Goal: Information Seeking & Learning: Learn about a topic

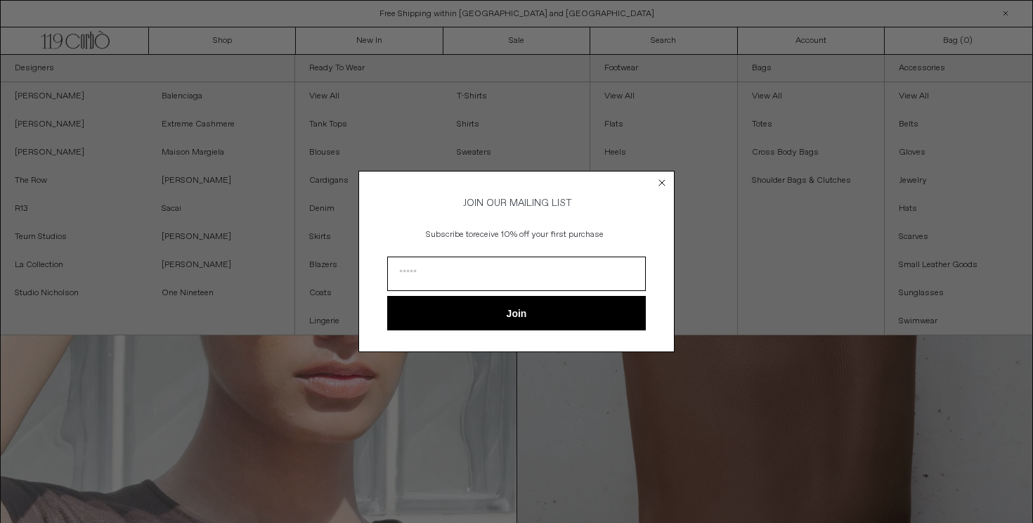
click at [663, 181] on circle "Close dialog" at bounding box center [662, 182] width 13 height 13
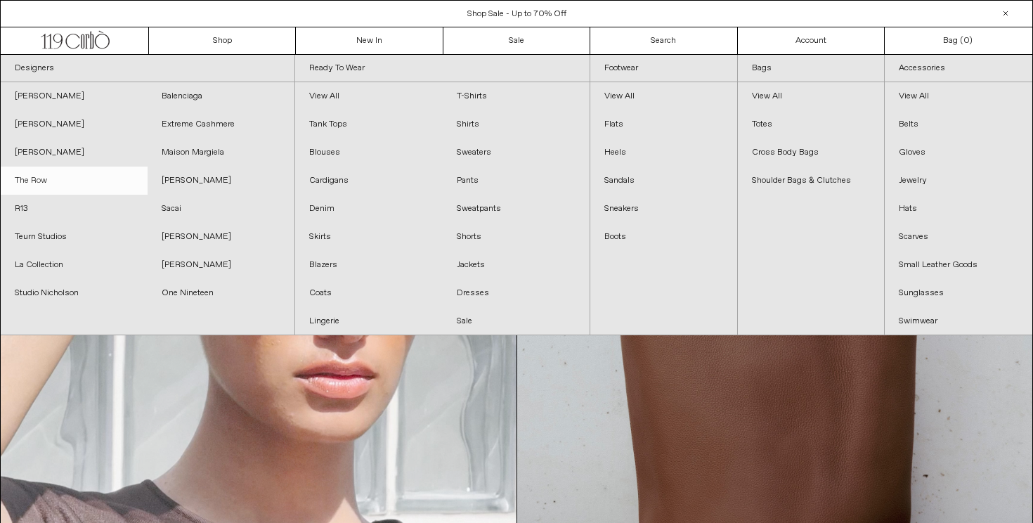
click at [49, 181] on link "The Row" at bounding box center [74, 181] width 147 height 28
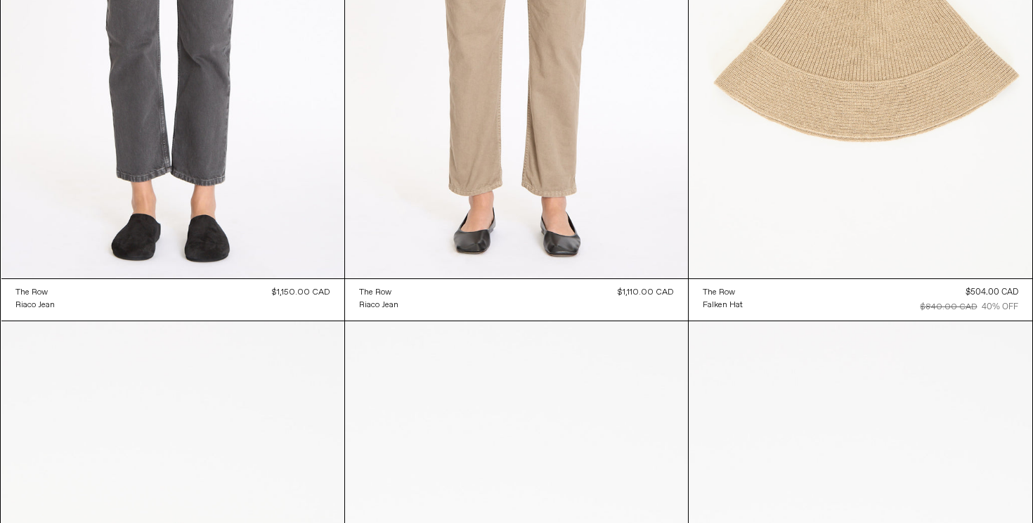
scroll to position [9159, 0]
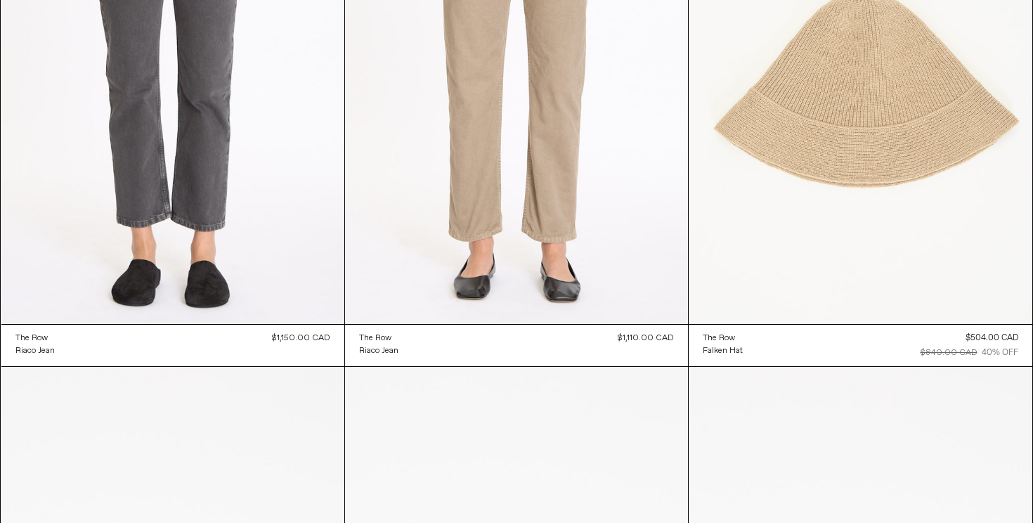
click at [867, 139] on at bounding box center [860, 66] width 343 height 515
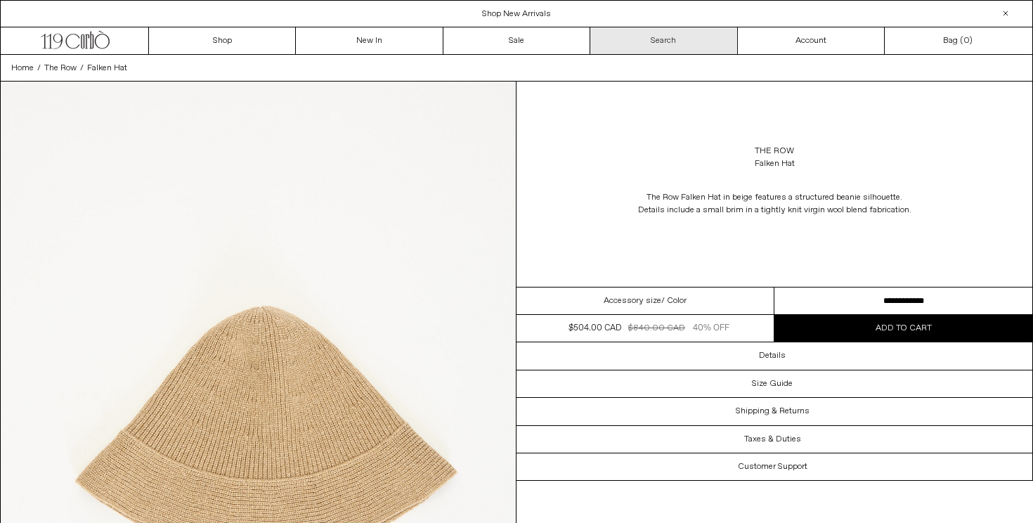
click at [701, 39] on link "Search" at bounding box center [663, 40] width 147 height 27
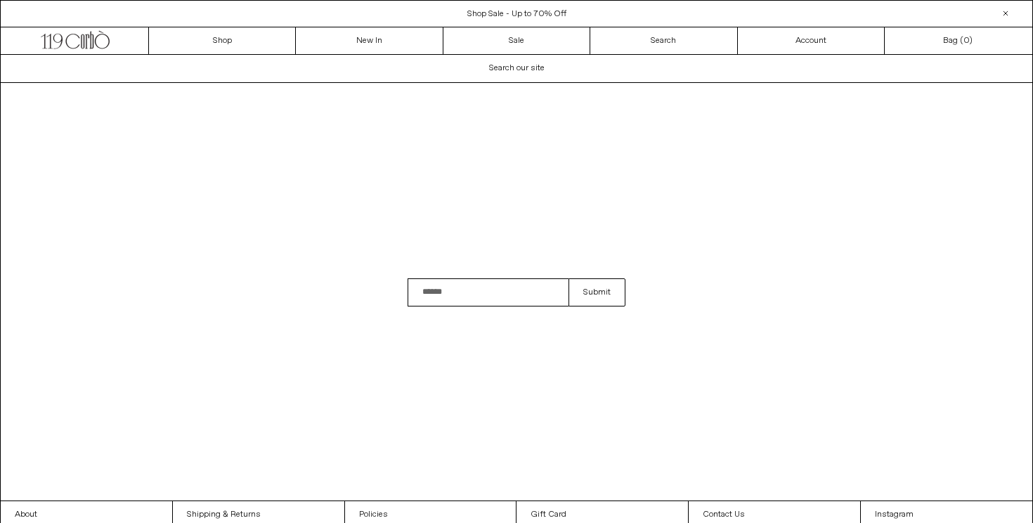
click at [535, 67] on span "Search our site" at bounding box center [517, 68] width 56 height 11
click at [458, 291] on input "Search" at bounding box center [487, 292] width 161 height 28
type input "******"
click at [568, 278] on button "Submit" at bounding box center [596, 292] width 57 height 28
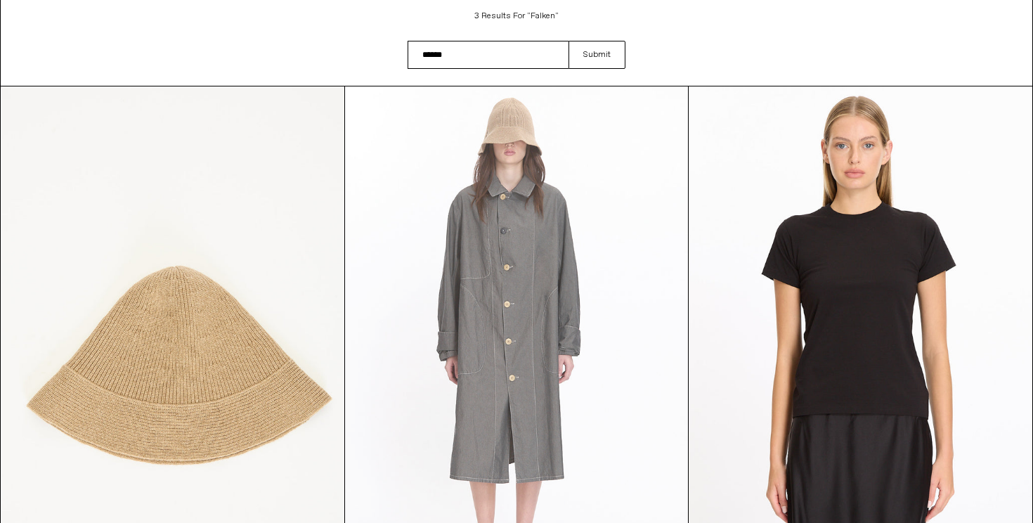
scroll to position [272, 0]
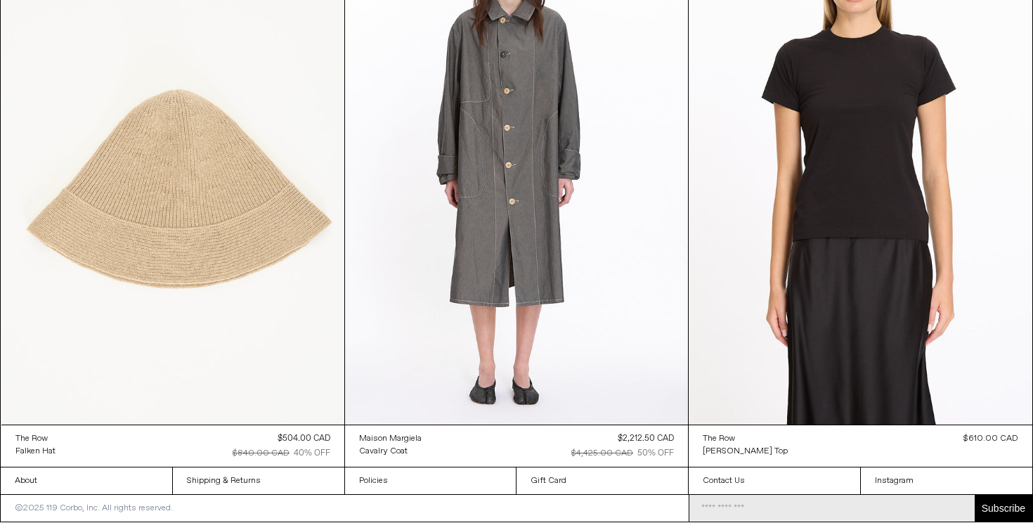
click at [123, 226] on at bounding box center [172, 167] width 343 height 514
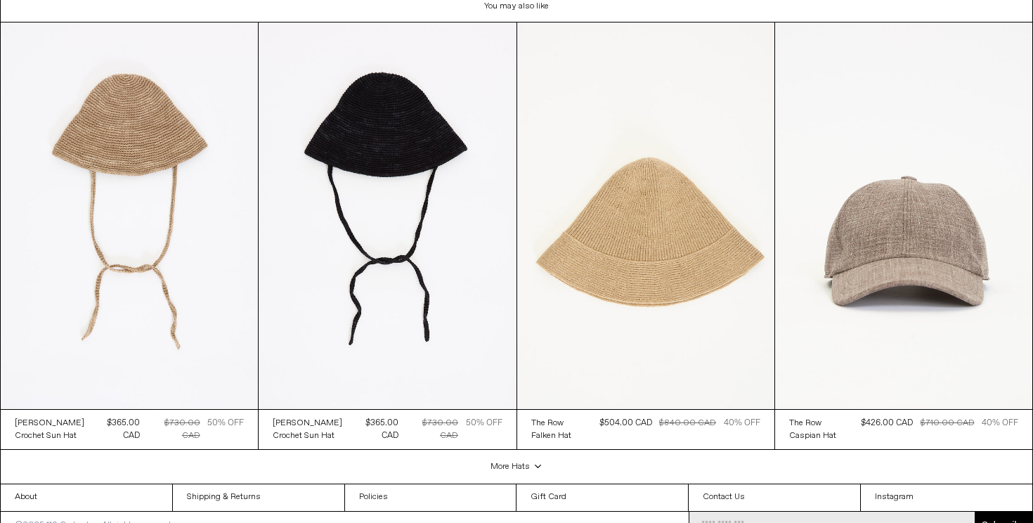
scroll to position [2025, 0]
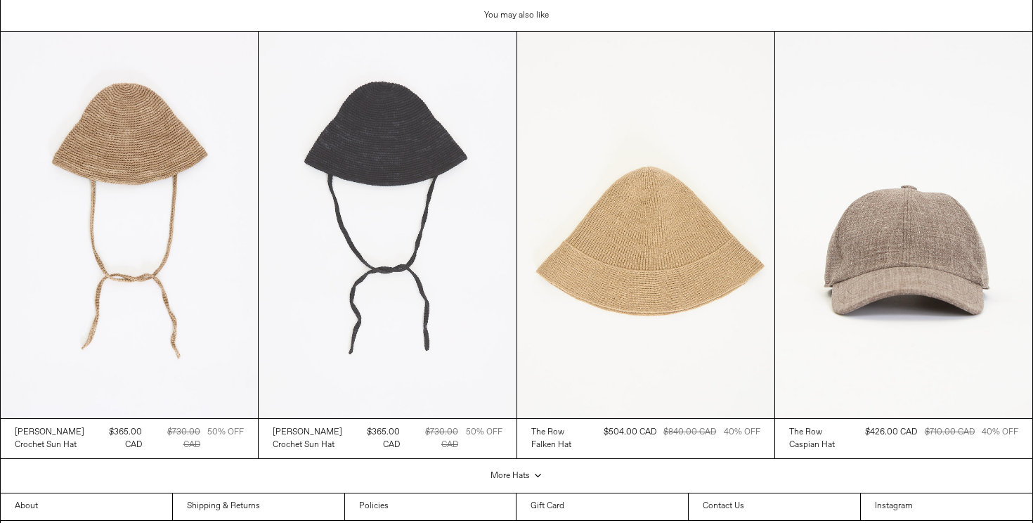
scroll to position [2015, 0]
click at [386, 188] on at bounding box center [387, 225] width 257 height 386
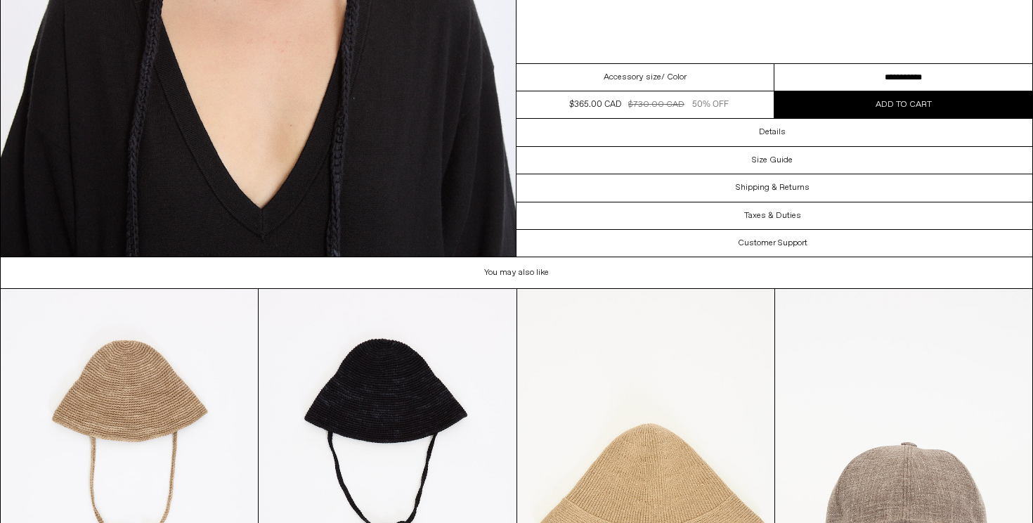
scroll to position [3706, 0]
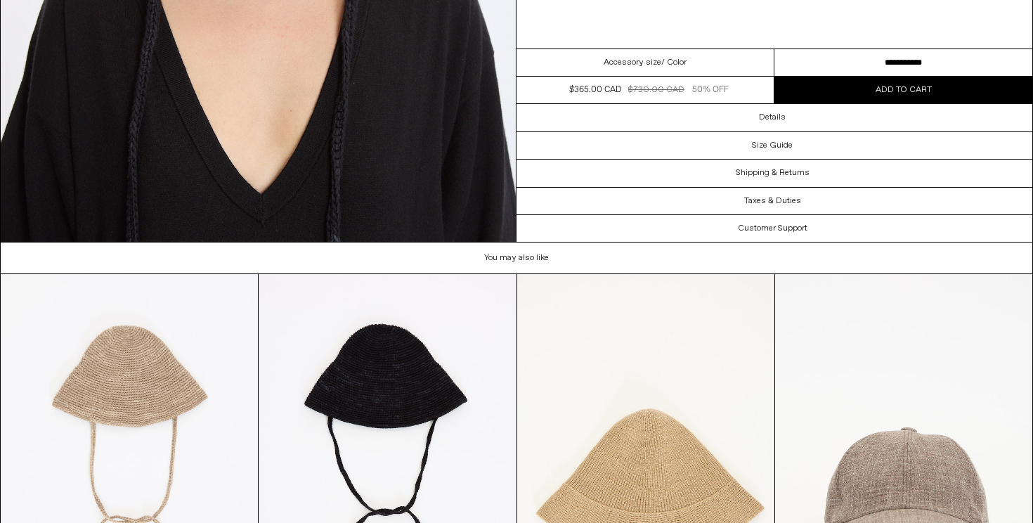
click at [146, 380] on at bounding box center [129, 467] width 257 height 386
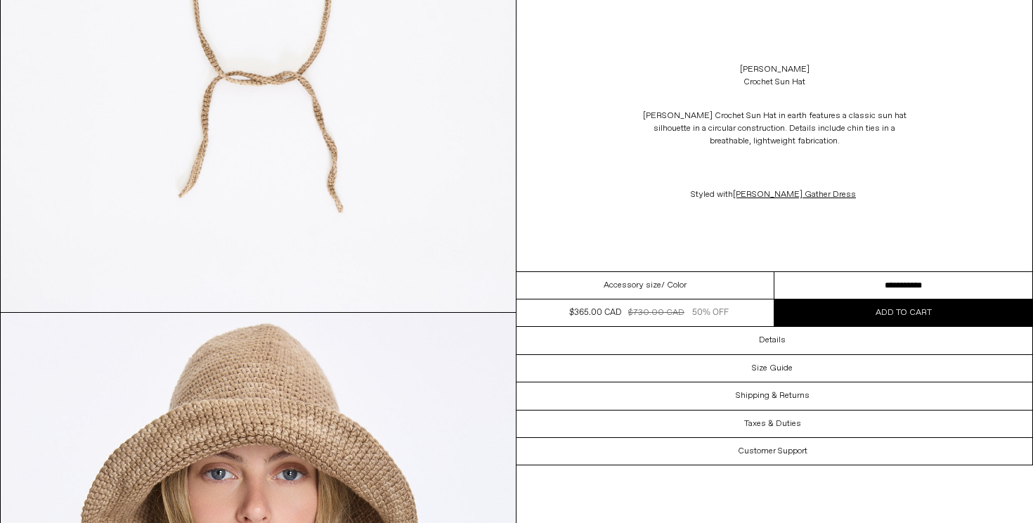
scroll to position [400, 0]
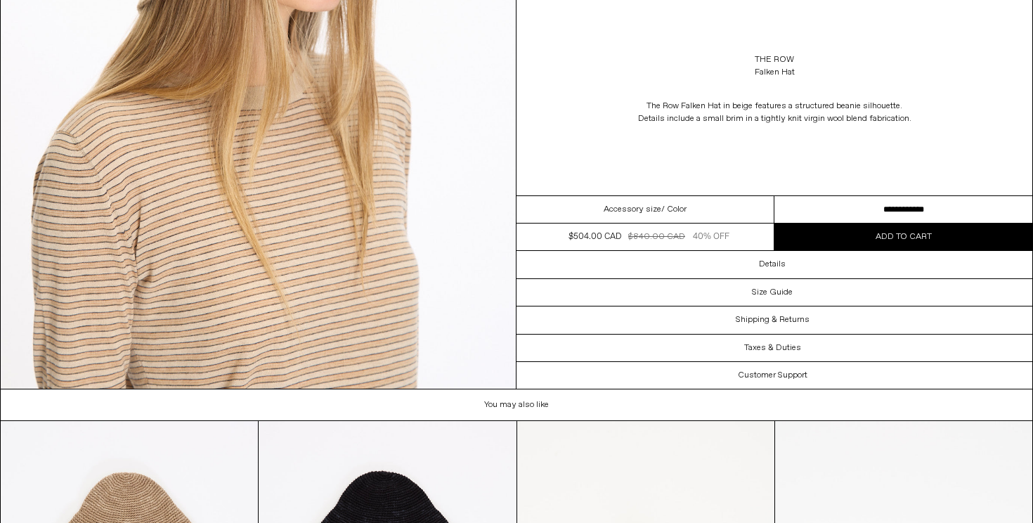
scroll to position [1640, 0]
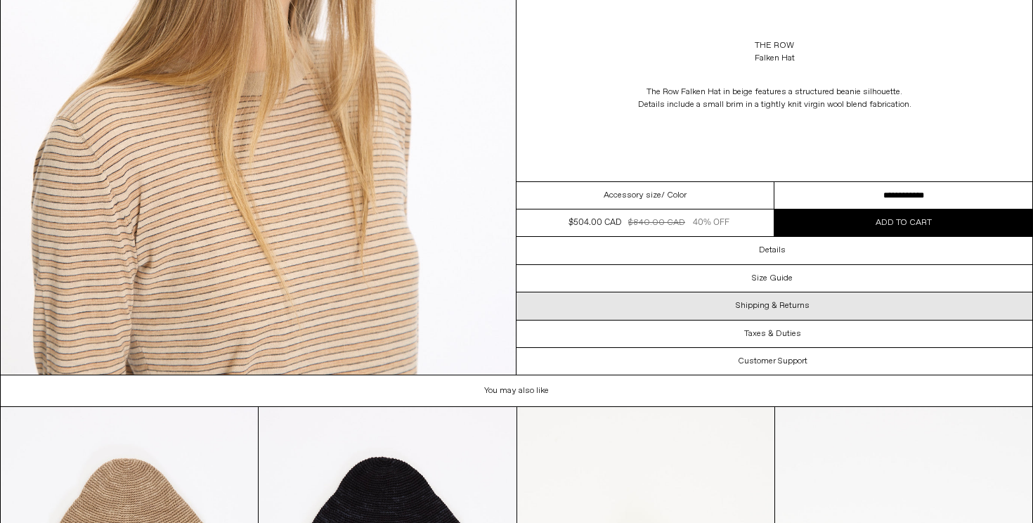
click at [774, 307] on h3 "Shipping & Returns" at bounding box center [773, 306] width 74 height 10
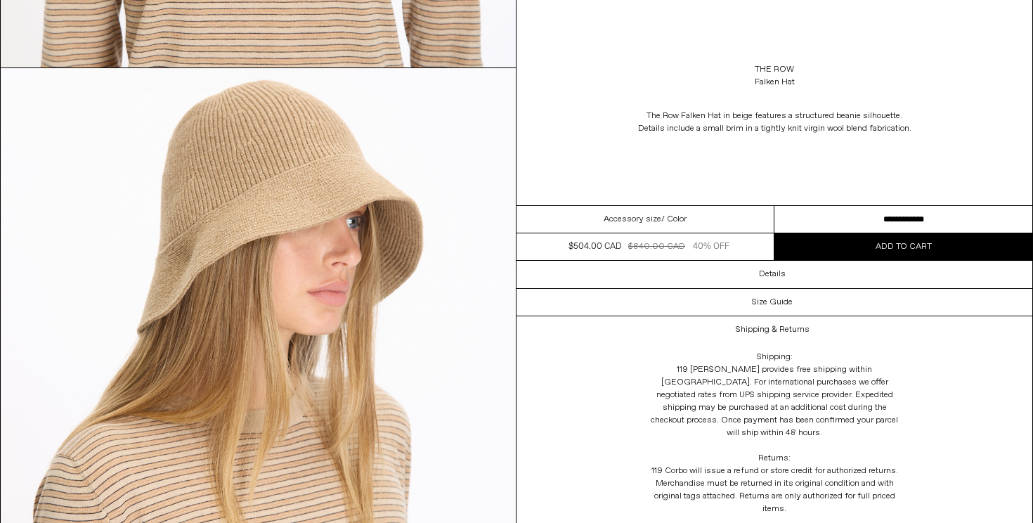
scroll to position [1307, 0]
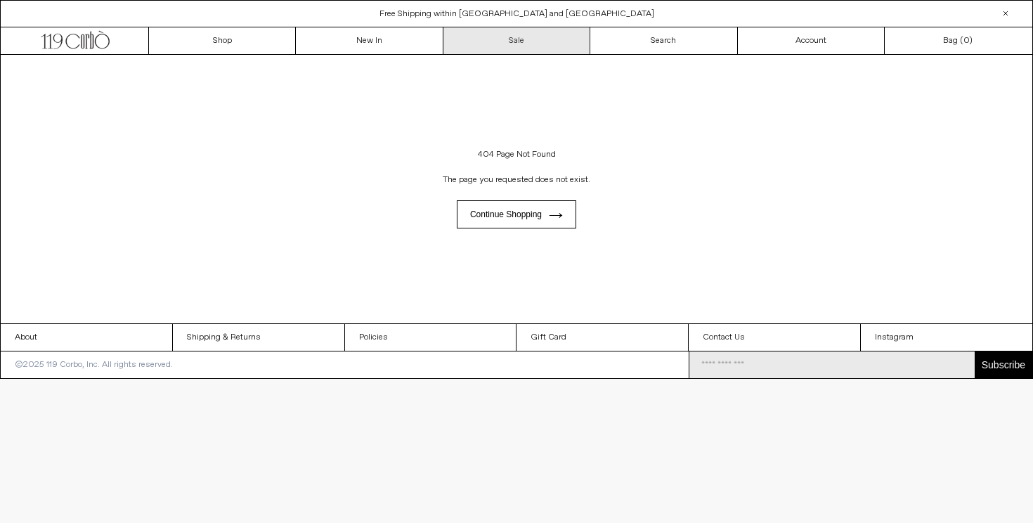
click at [509, 46] on link "Sale" at bounding box center [516, 40] width 147 height 27
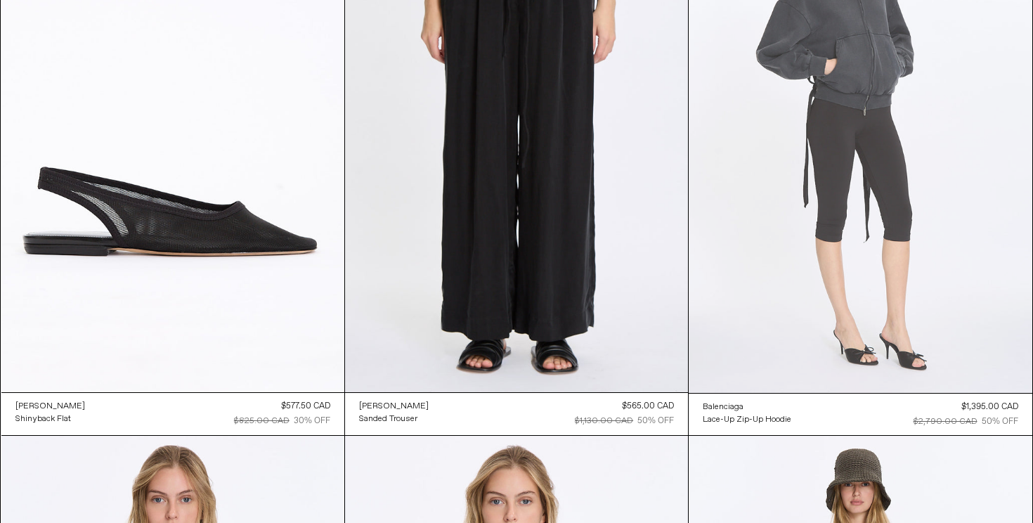
scroll to position [206, 0]
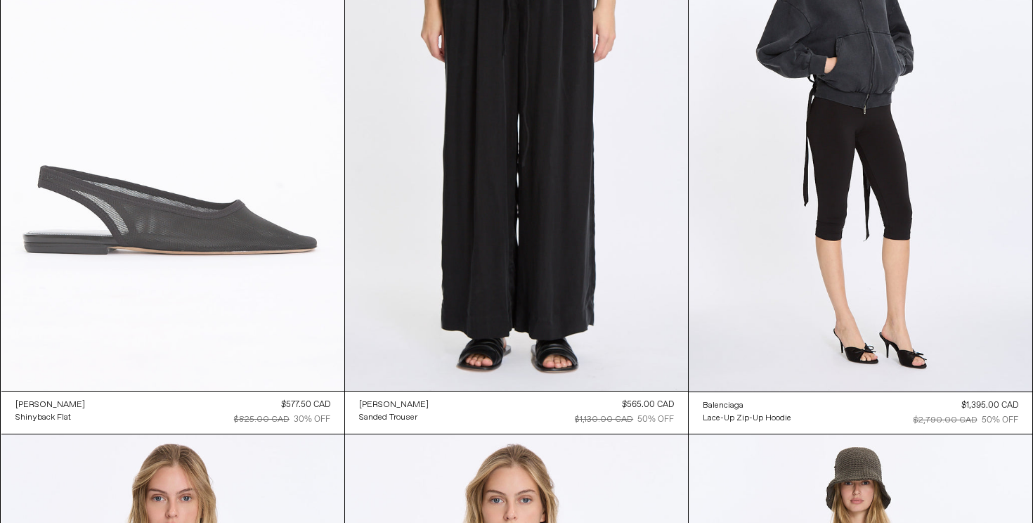
click at [150, 244] on at bounding box center [172, 133] width 343 height 514
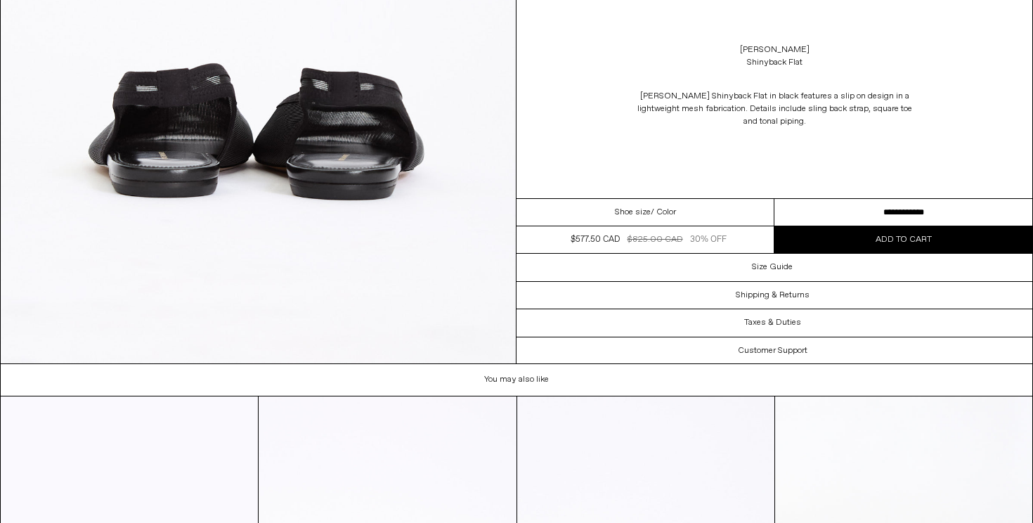
scroll to position [2944, 0]
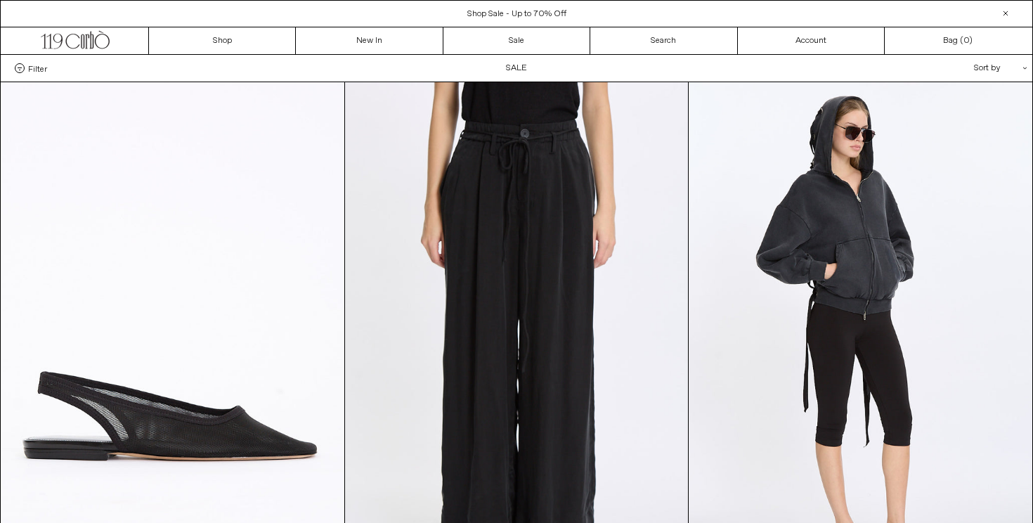
click at [991, 66] on div "Sort by .cls-1{fill:#231f20}" at bounding box center [955, 68] width 126 height 27
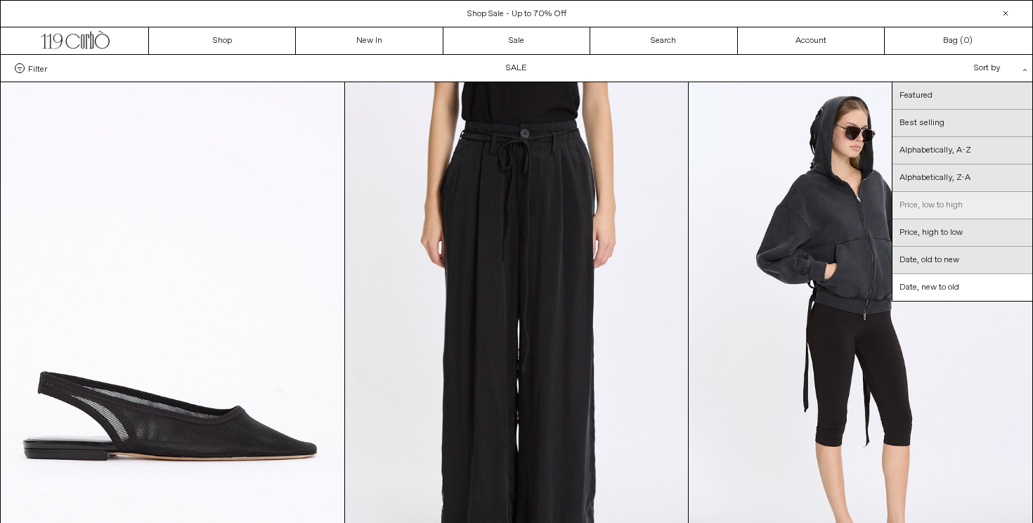
click at [944, 201] on link "Price, low to high" at bounding box center [962, 205] width 140 height 27
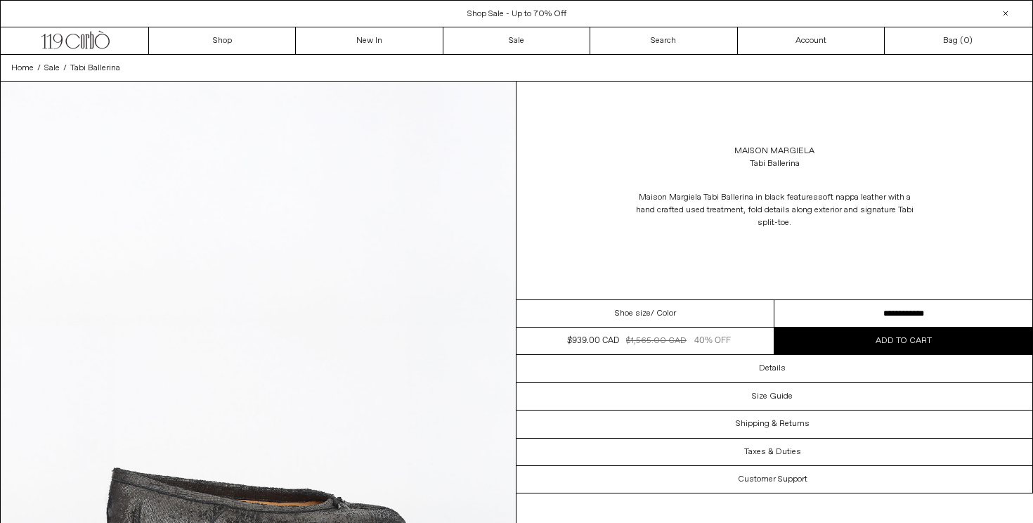
click at [840, 314] on select "**********" at bounding box center [903, 313] width 258 height 27
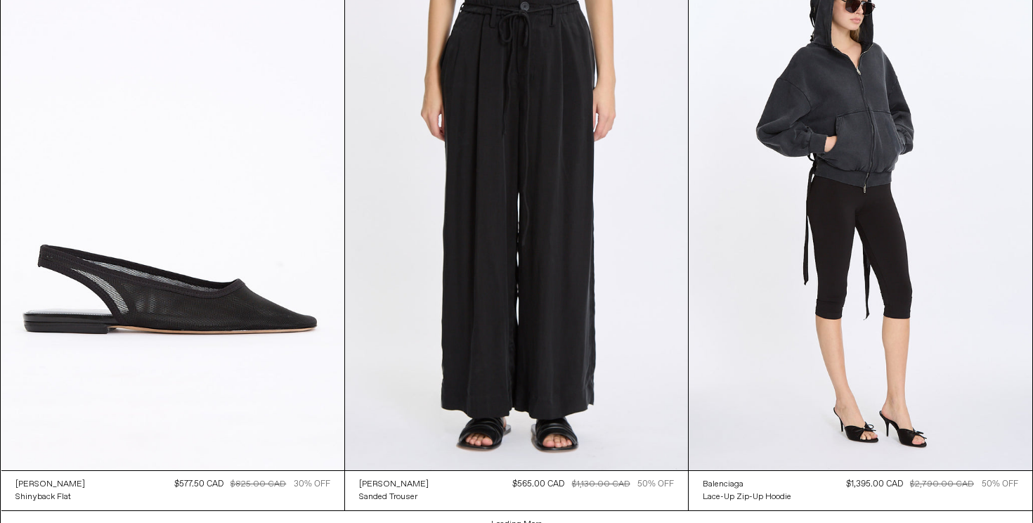
scroll to position [2799, 0]
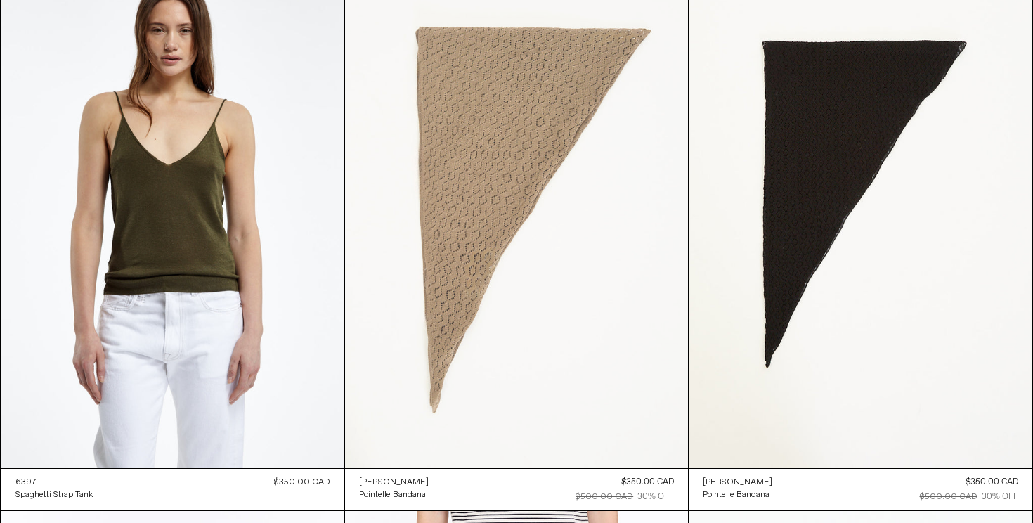
scroll to position [16274, 0]
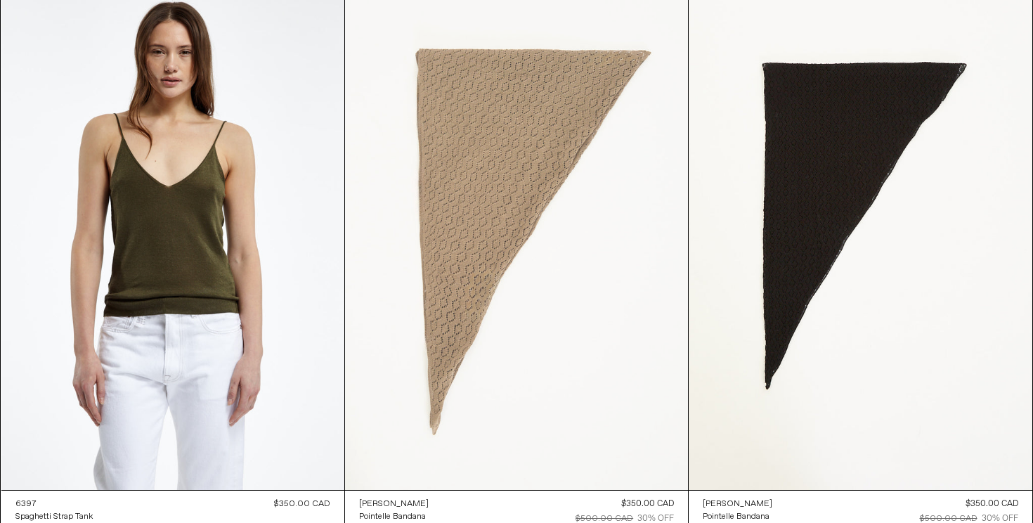
click at [511, 200] on at bounding box center [516, 232] width 343 height 514
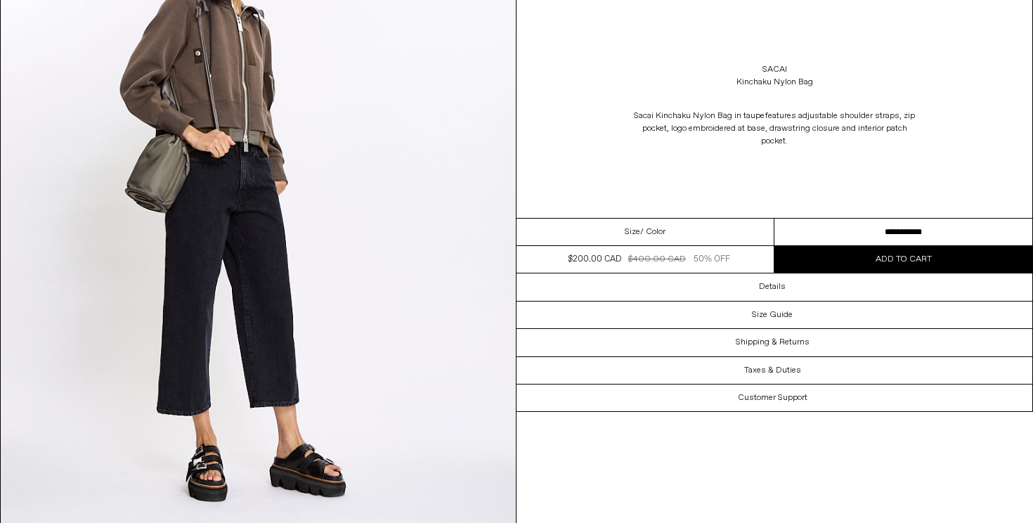
scroll to position [2125, 0]
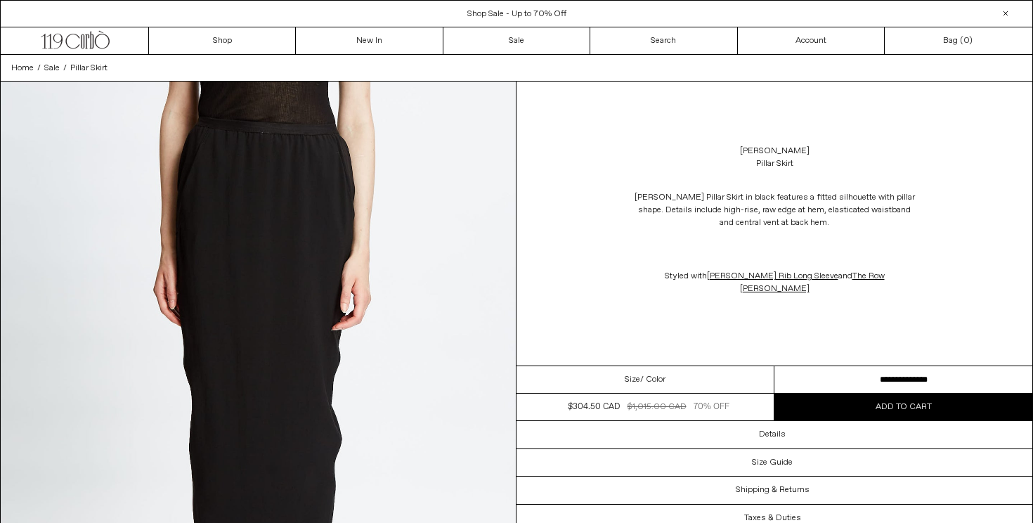
click at [833, 366] on select "**********" at bounding box center [903, 379] width 258 height 27
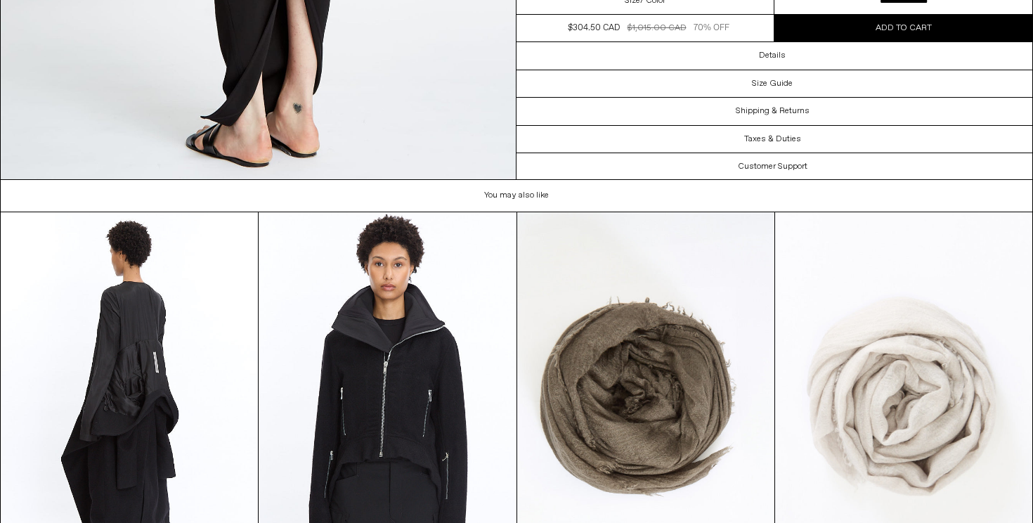
scroll to position [3100, 0]
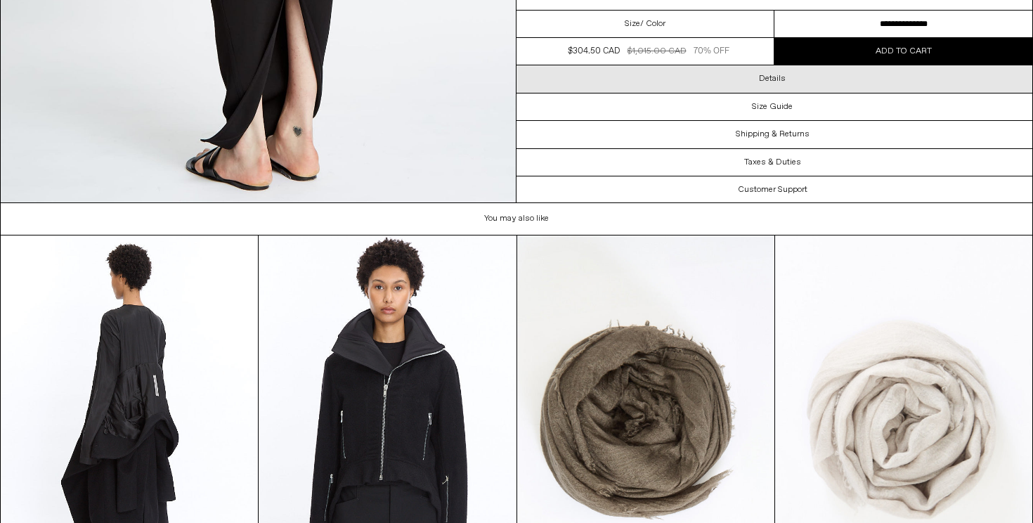
click at [756, 78] on div "Details" at bounding box center [774, 78] width 516 height 27
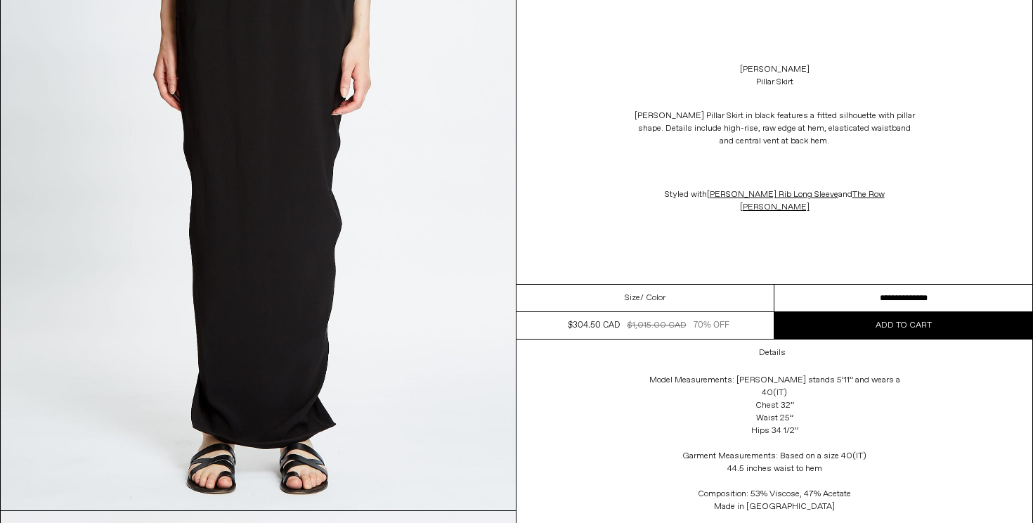
scroll to position [0, 0]
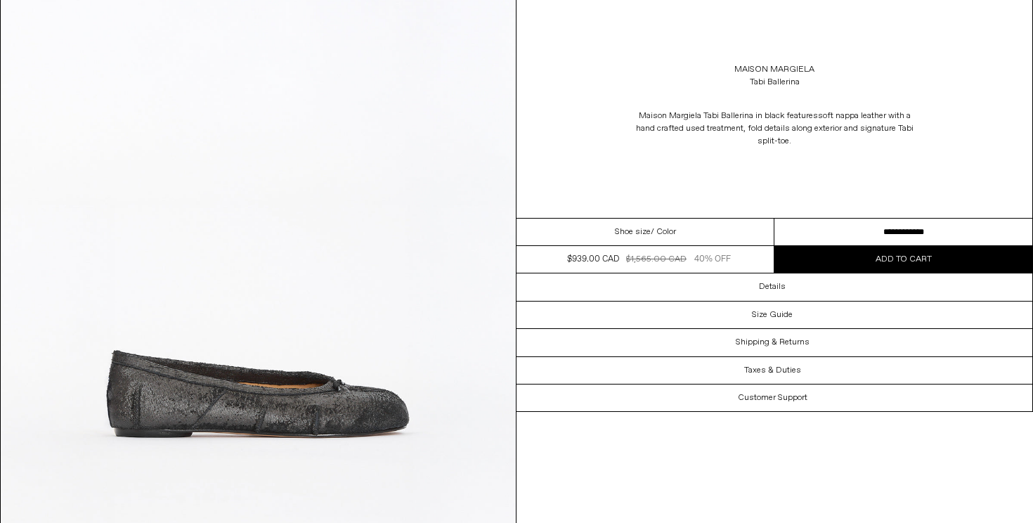
scroll to position [120, 0]
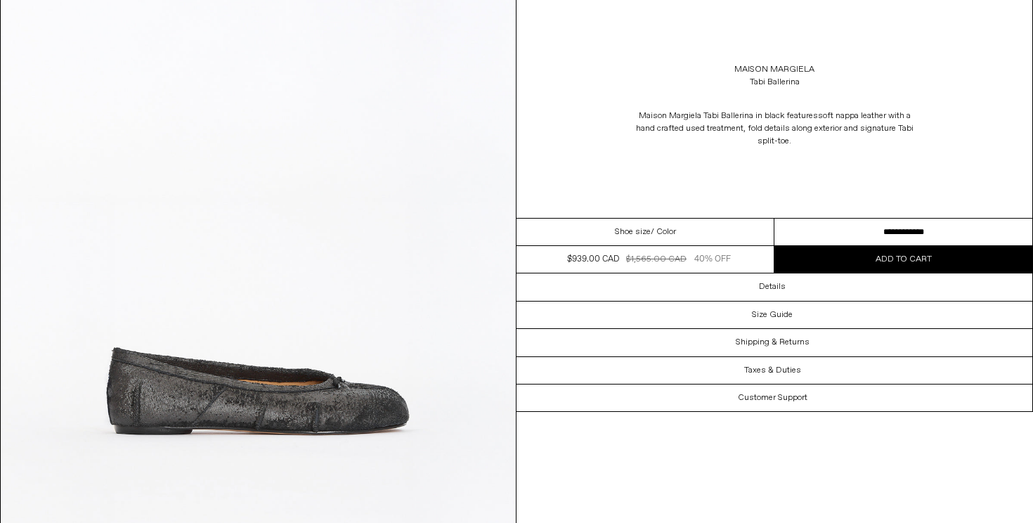
click at [862, 226] on select "**********" at bounding box center [903, 232] width 258 height 27
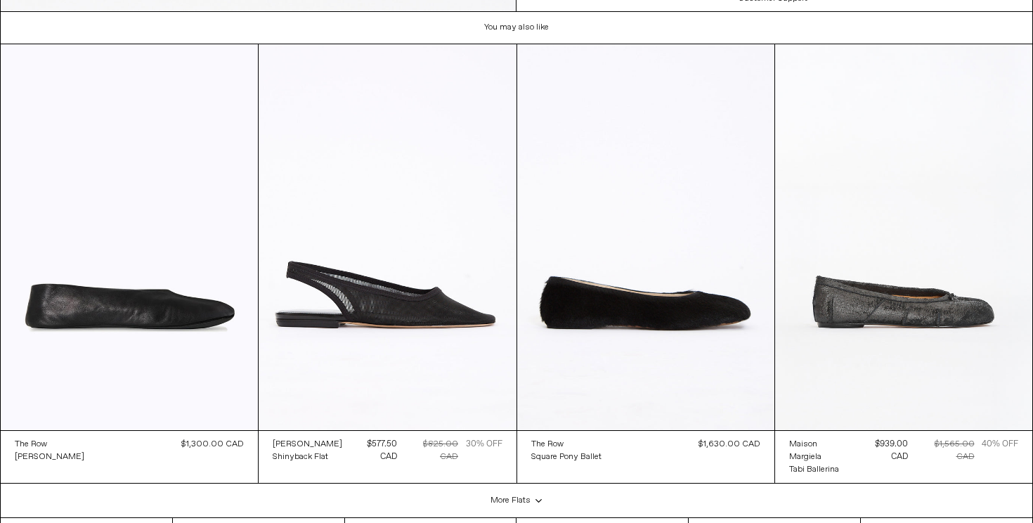
scroll to position [3342, 0]
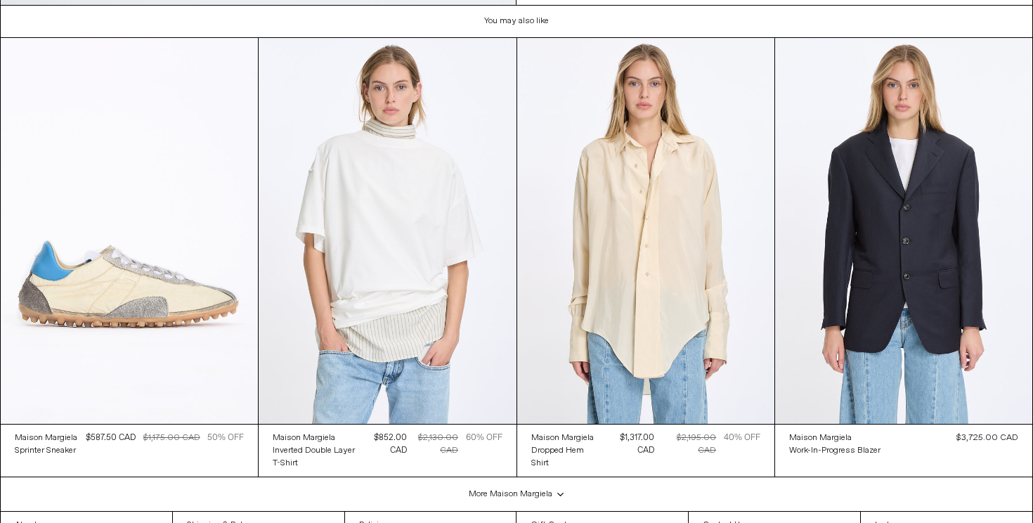
scroll to position [3299, 0]
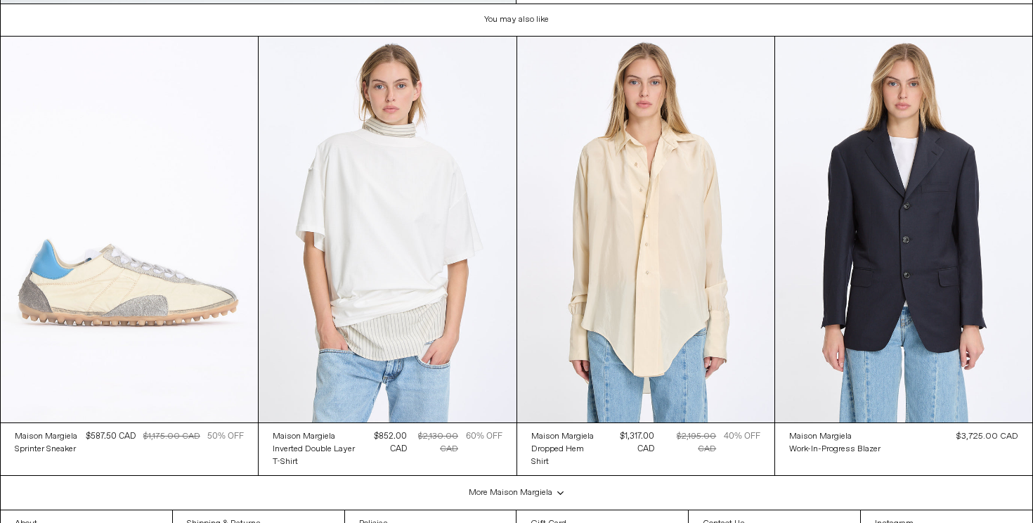
click at [105, 277] on at bounding box center [129, 230] width 257 height 386
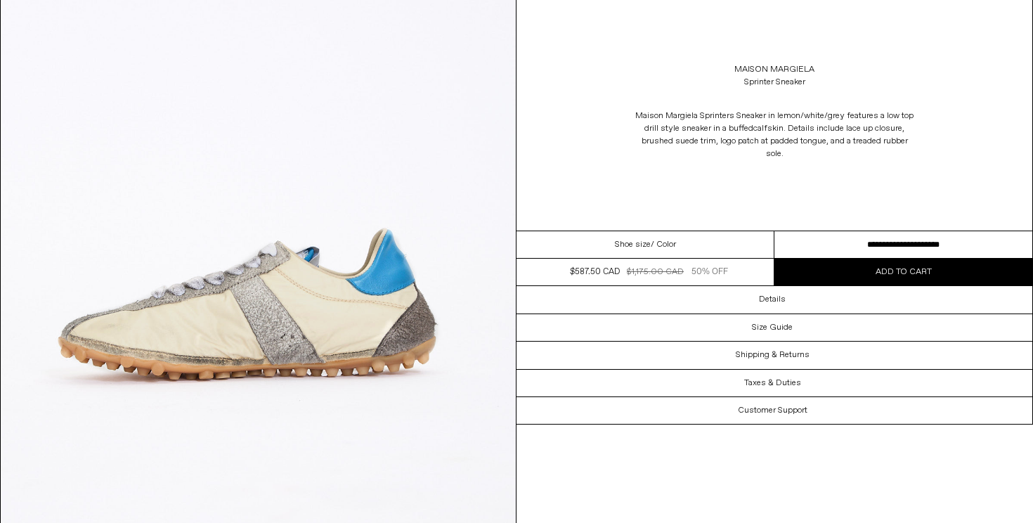
scroll to position [821, 0]
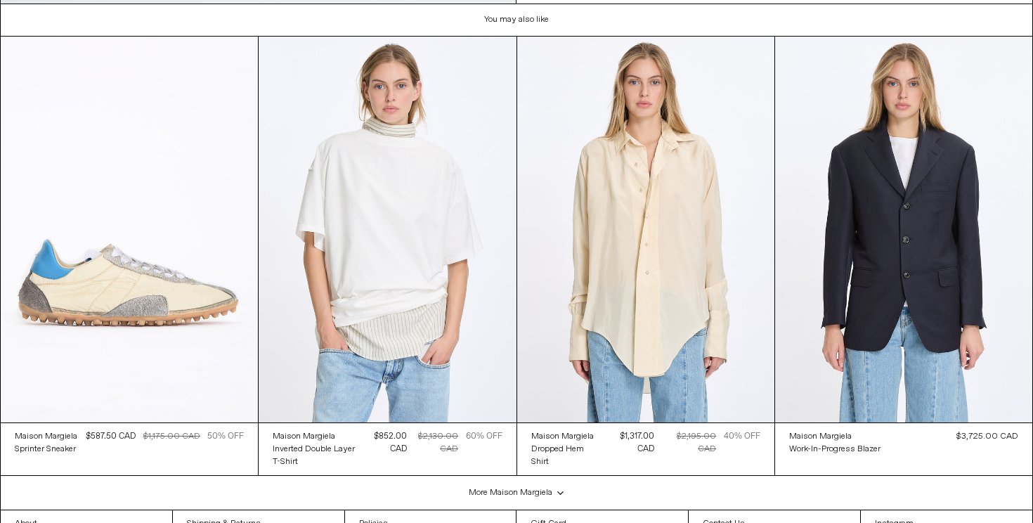
scroll to position [3342, 0]
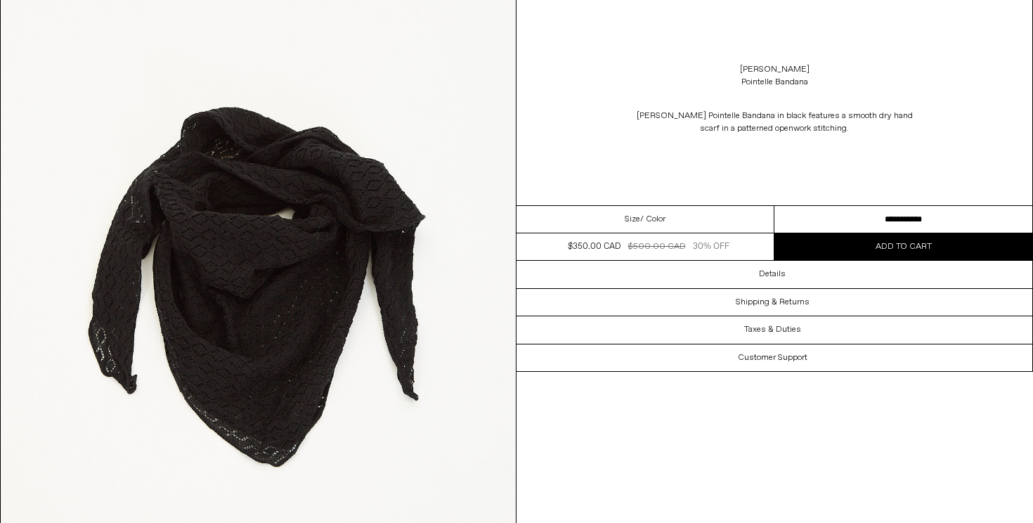
scroll to position [747, 0]
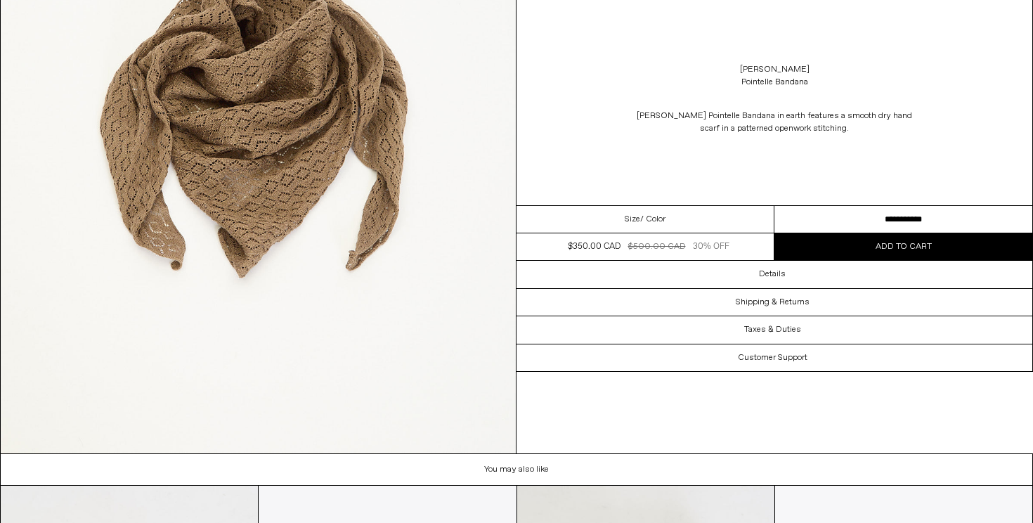
scroll to position [914, 0]
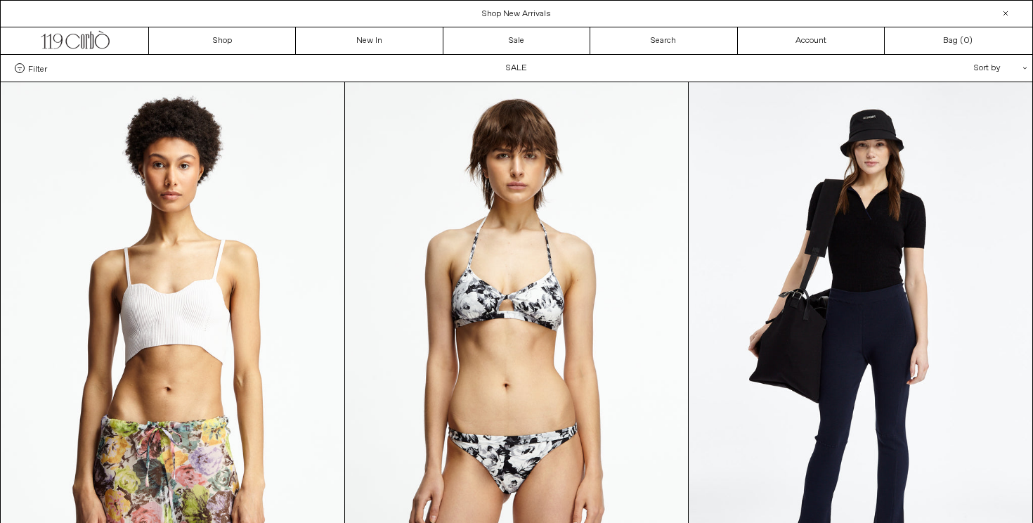
click at [1000, 65] on div "Sort by .cls-1{fill:#231f20}" at bounding box center [955, 68] width 126 height 27
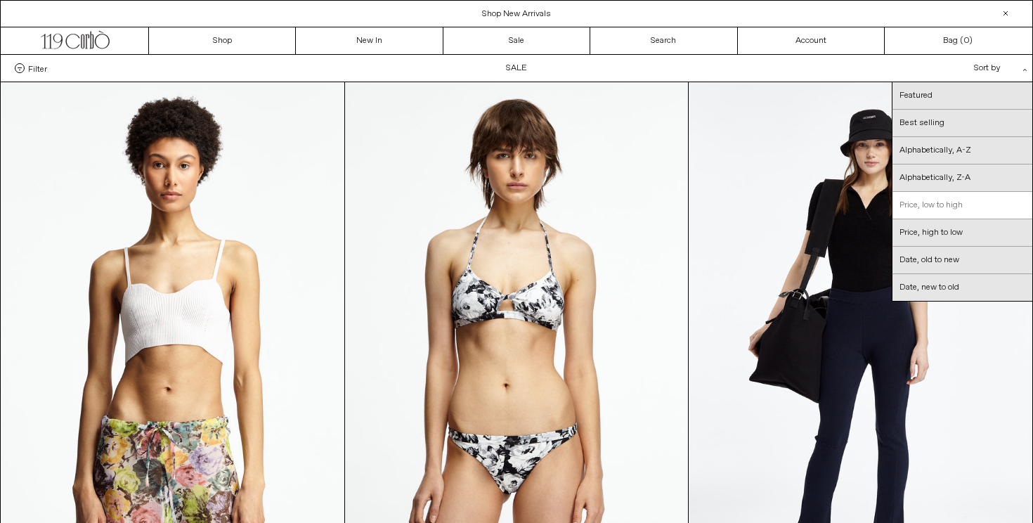
click at [932, 205] on link "Price, low to high" at bounding box center [962, 205] width 140 height 27
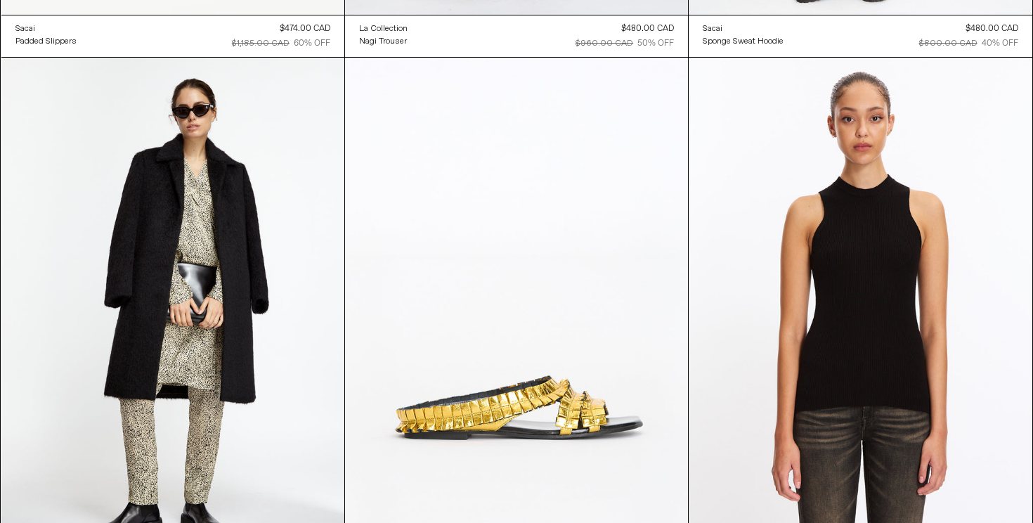
scroll to position [26226, 0]
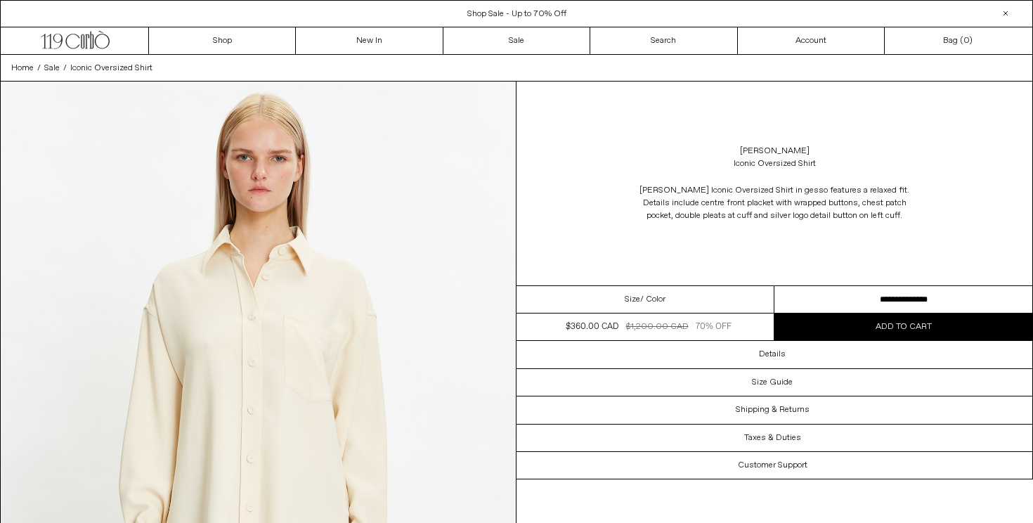
click at [866, 292] on select "**********" at bounding box center [903, 299] width 258 height 27
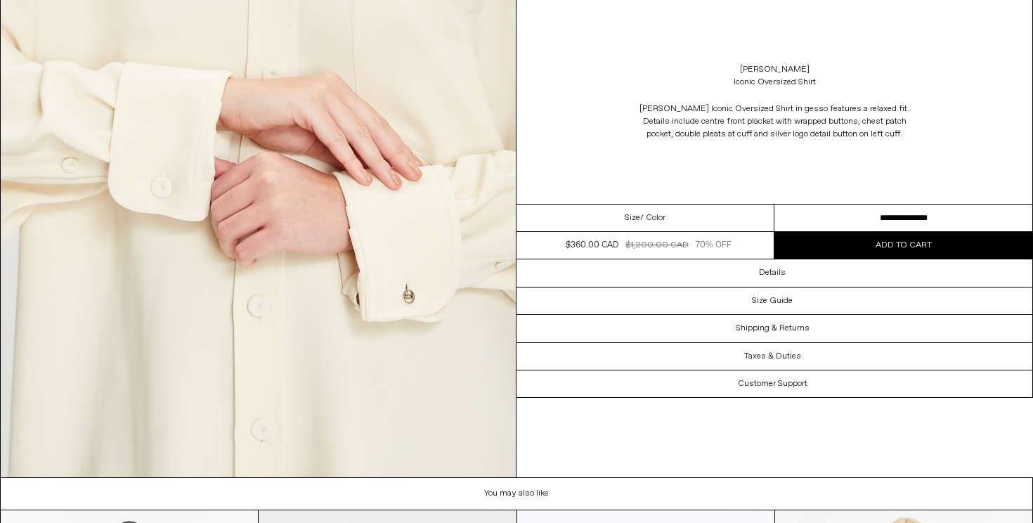
scroll to position [2829, 0]
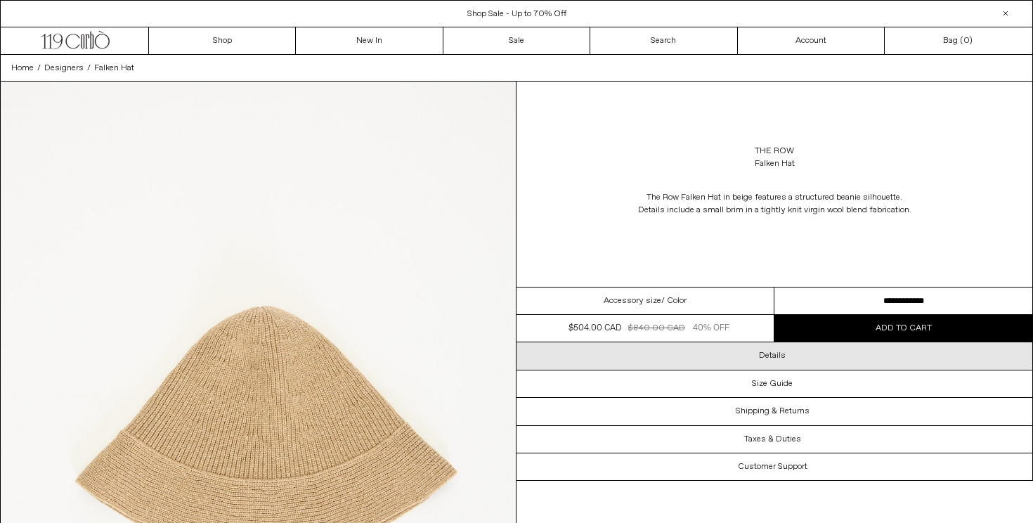
click at [730, 367] on div "Details" at bounding box center [774, 355] width 516 height 27
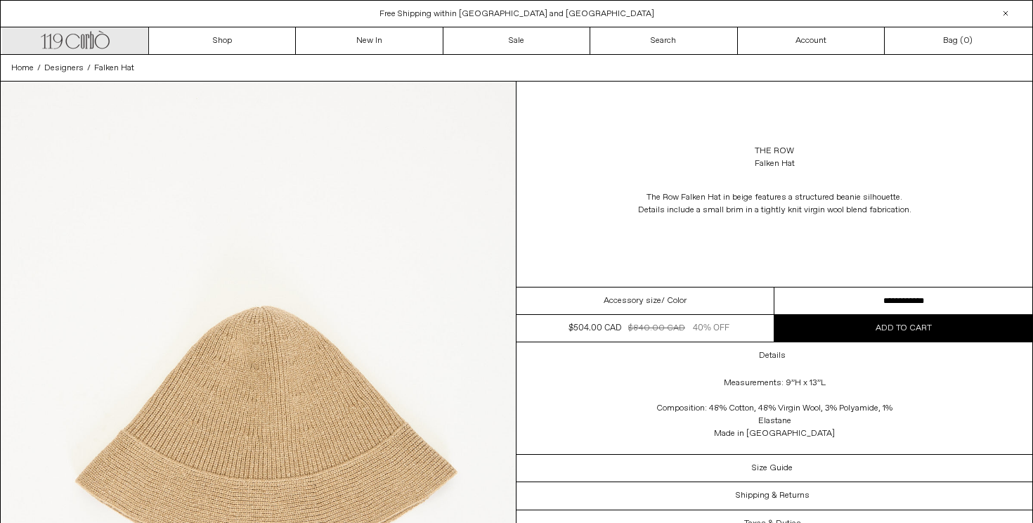
click at [83, 44] on icon at bounding box center [83, 41] width 4 height 14
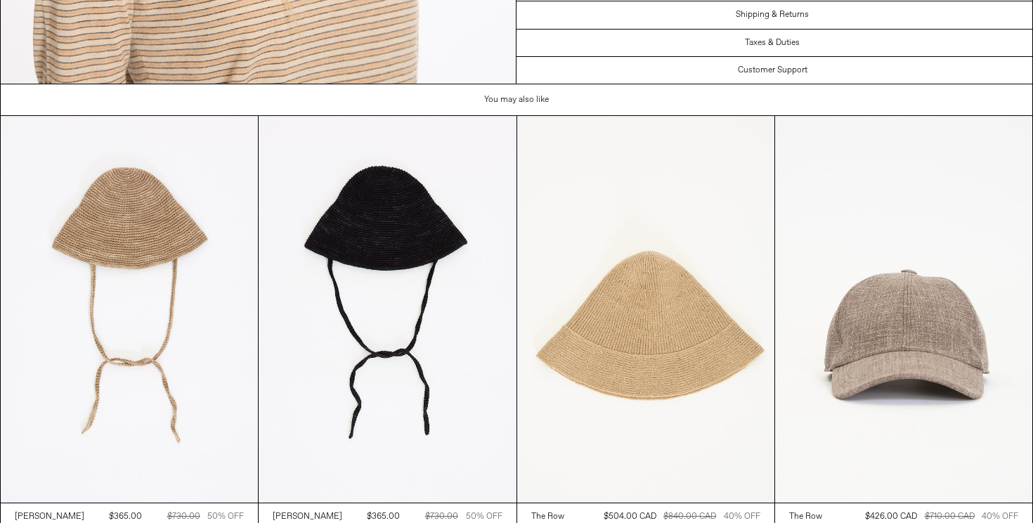
scroll to position [2053, 0]
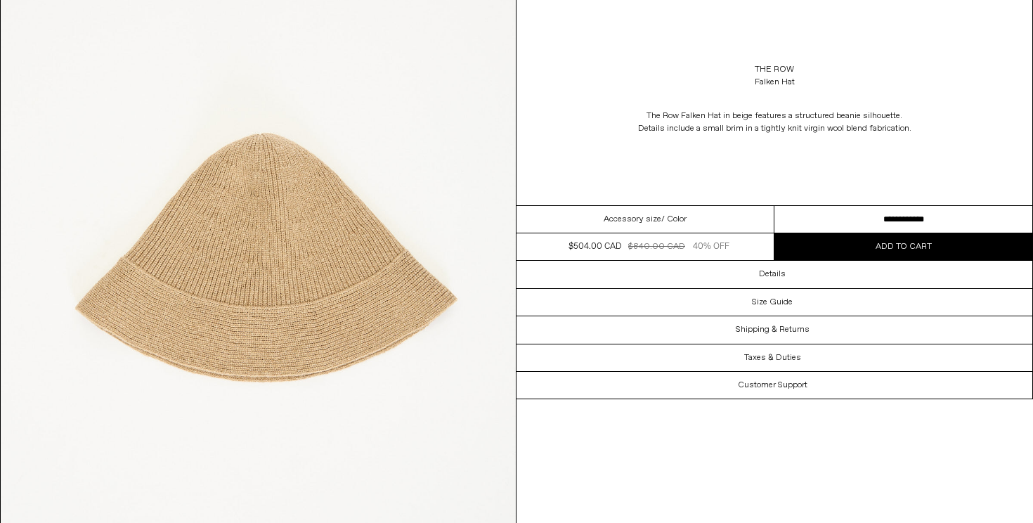
scroll to position [174, 0]
